Goal: Information Seeking & Learning: Learn about a topic

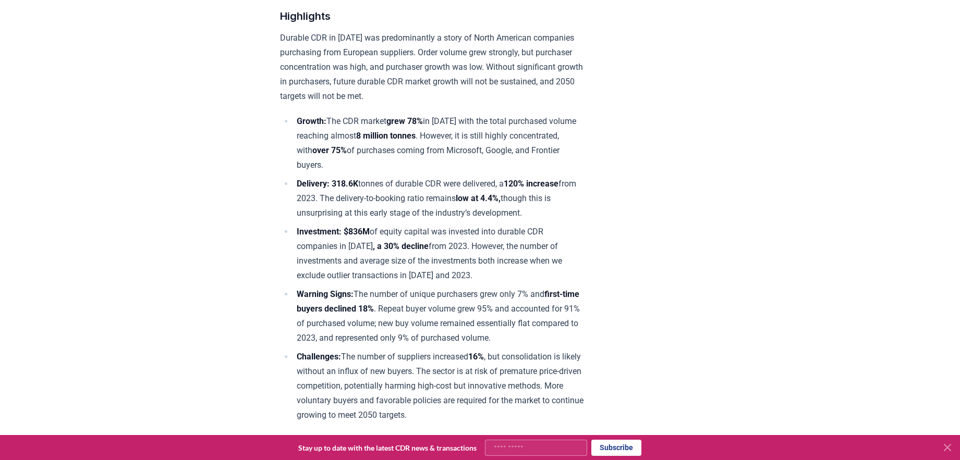
scroll to position [382, 0]
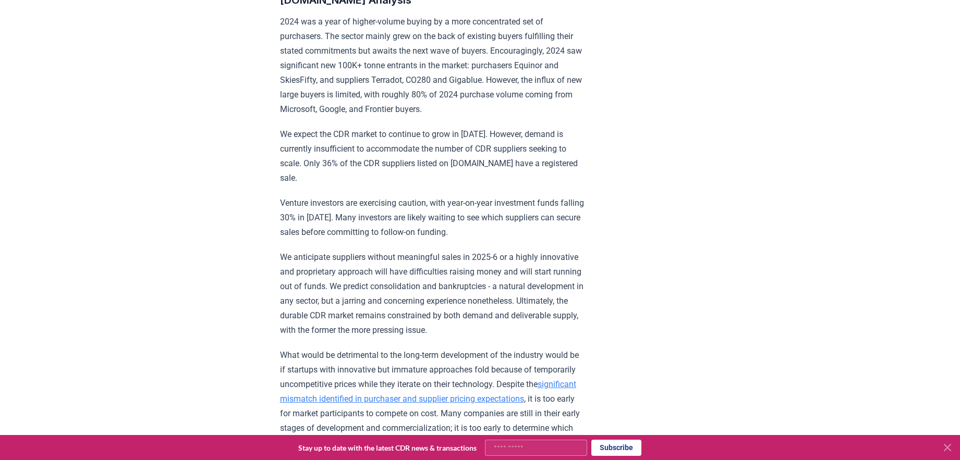
scroll to position [829, 0]
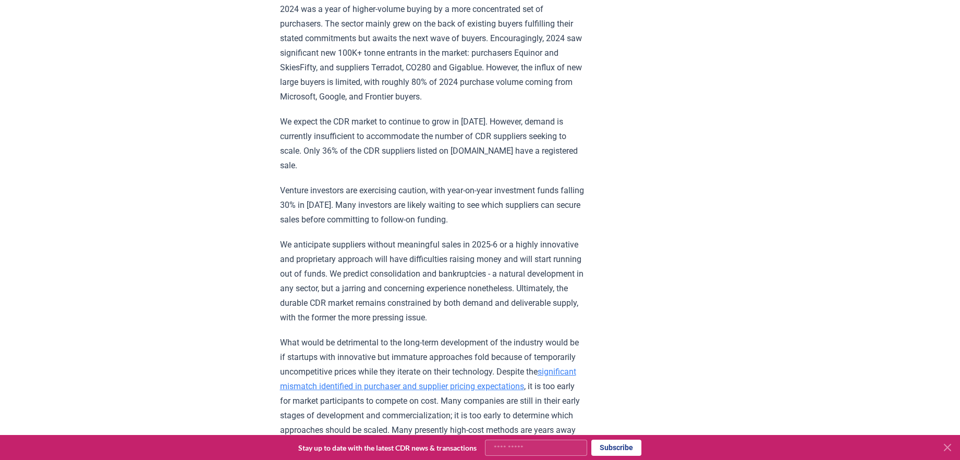
click at [524, 367] on link "significant mismatch identified in purchaser and supplier pricing expectations" at bounding box center [428, 379] width 296 height 25
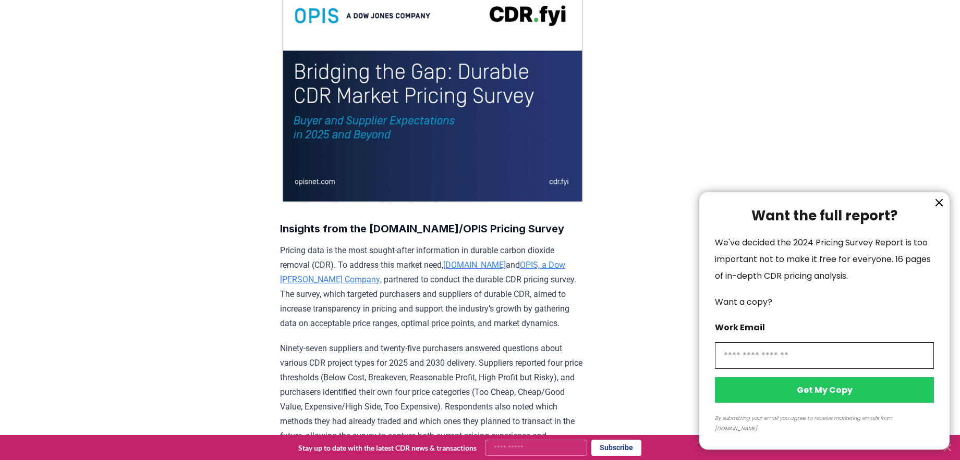
scroll to position [140, 0]
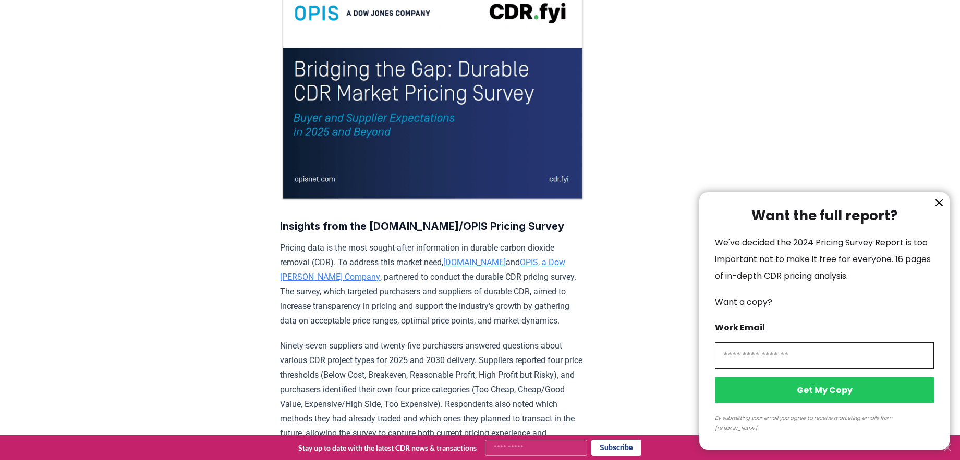
click at [943, 209] on icon "information" at bounding box center [939, 203] width 13 height 13
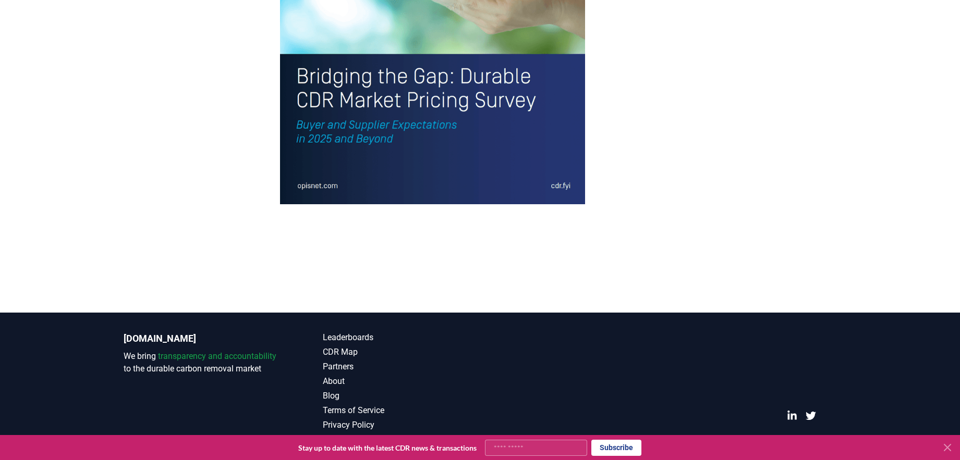
scroll to position [2317, 0]
